Goal: Transaction & Acquisition: Obtain resource

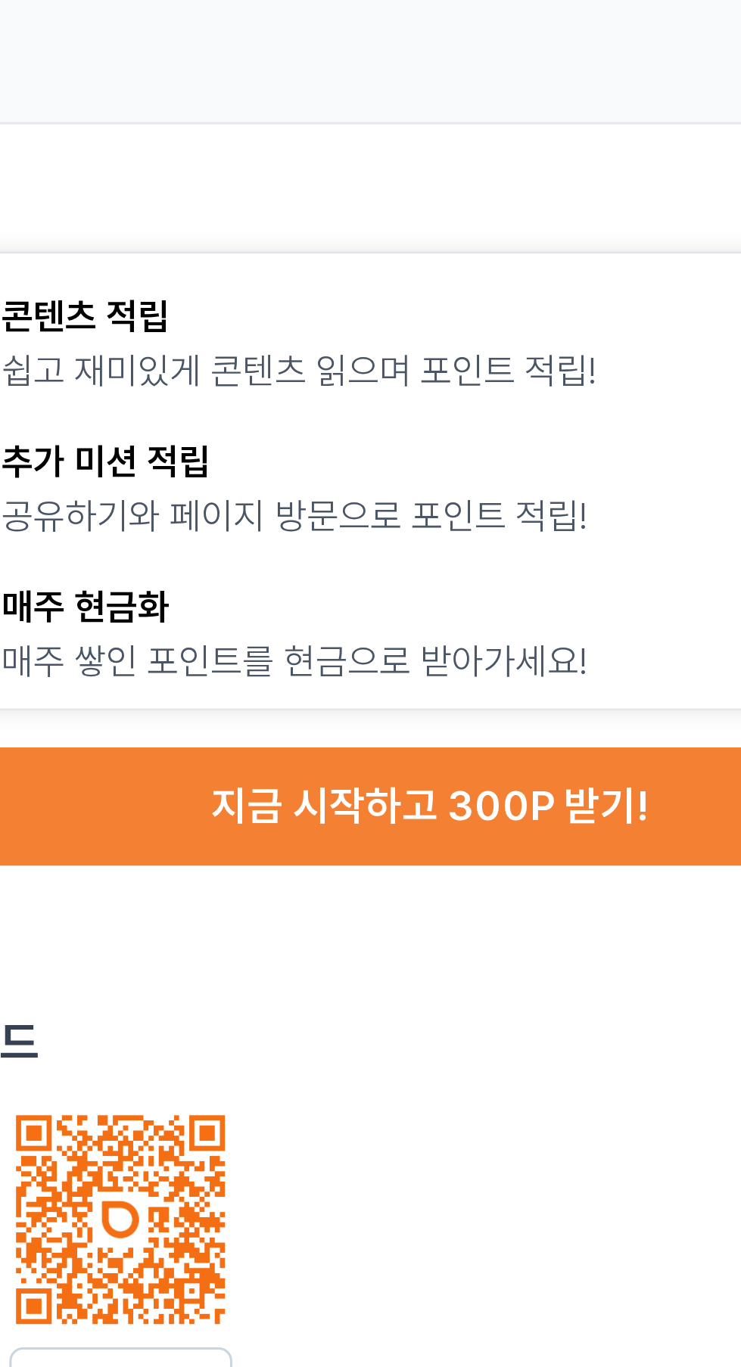
click at [592, 278] on button "지금 시작하고 300P 받기!" at bounding box center [556, 278] width 359 height 39
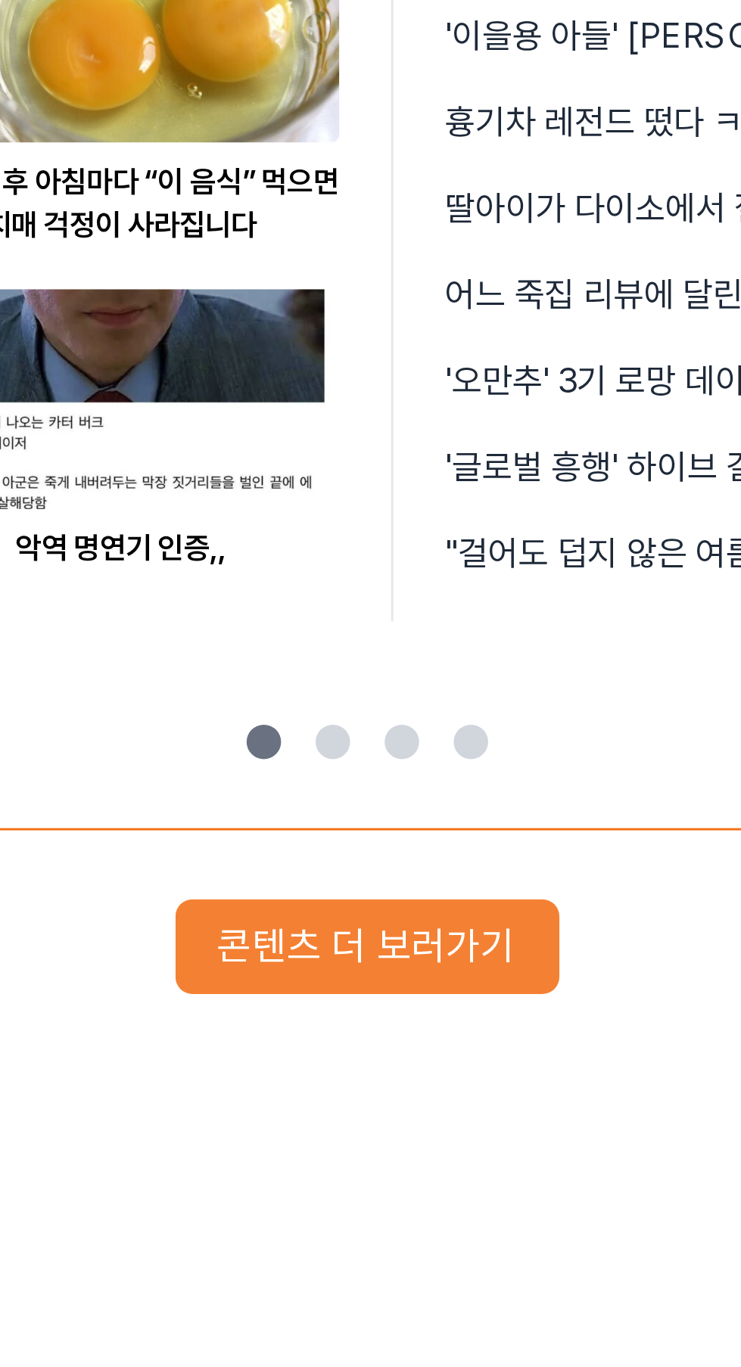
click at [411, 929] on button "콘텐츠 더 보러가기" at bounding box center [370, 934] width 135 height 33
